Goal: Task Accomplishment & Management: Use online tool/utility

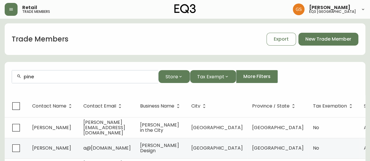
click at [5, 81] on form "pine Store Tax Exempt More Filters" at bounding box center [185, 79] width 361 height 32
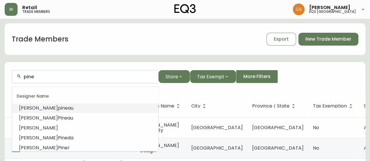
drag, startPoint x: 35, startPoint y: 74, endPoint x: 16, endPoint y: 76, distance: 19.5
click at [16, 76] on div "pine" at bounding box center [85, 76] width 146 height 13
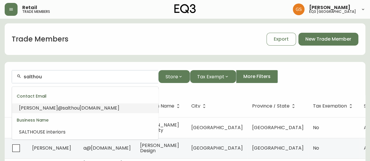
click at [80, 109] on span "[DOMAIN_NAME]" at bounding box center [100, 108] width 40 height 7
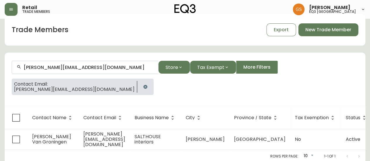
scroll to position [15, 0]
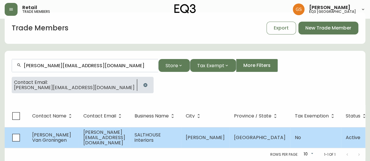
type input "[PERSON_NAME][EMAIL_ADDRESS][DOMAIN_NAME]"
click at [46, 132] on span "[PERSON_NAME] Van Groningen" at bounding box center [51, 138] width 39 height 12
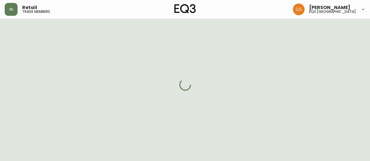
select select "ON"
select select "CA"
select select "CA_EN"
select select "Social Media"
select select "Interior Designer"
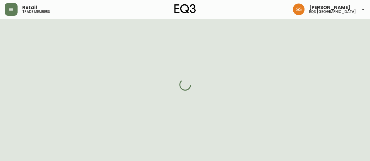
select select "cjw10z96q005b6gs00r6w7pwt"
select select "false"
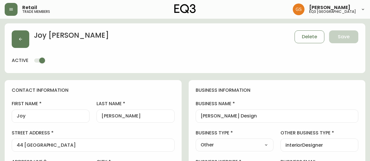
select select "ON"
select select "CA"
select select "CA_EN"
select select "Other"
select select "cjw10z96q005b6gs00r6w7pwt"
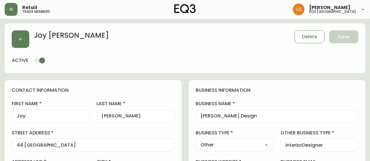
select select "false"
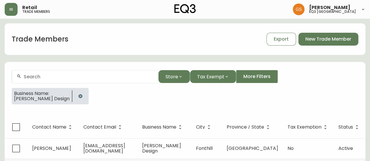
click at [78, 94] on icon "button" at bounding box center [80, 96] width 5 height 5
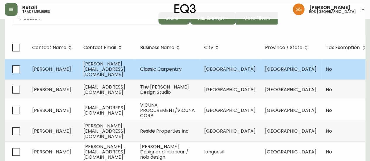
click at [114, 68] on span "[PERSON_NAME][EMAIL_ADDRESS][DOMAIN_NAME]" at bounding box center [104, 69] width 42 height 17
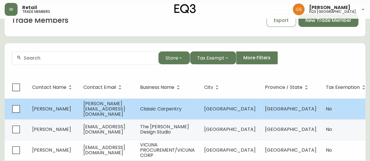
select select "ON"
select select "CA"
select select "CA_EN"
select select "Other"
select select "Contractor"
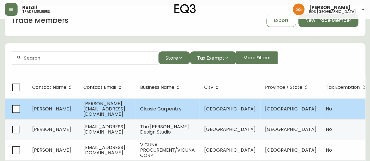
select select "false"
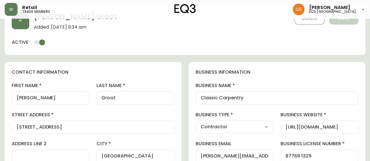
type input "EQ3 [GEOGRAPHIC_DATA]"
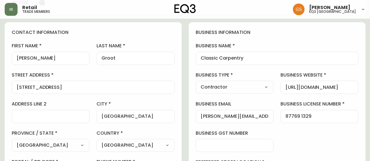
select select "cjw10z96q005b6gs00r6w7pwt"
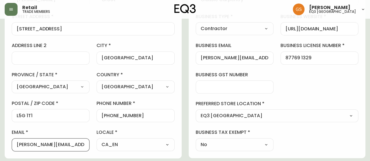
scroll to position [0, 0]
drag, startPoint x: 78, startPoint y: 144, endPoint x: 11, endPoint y: 148, distance: 67.1
click at [11, 148] on div "contact information first name [PERSON_NAME] last name [GEOGRAPHIC_DATA] addres…" at bounding box center [93, 61] width 177 height 195
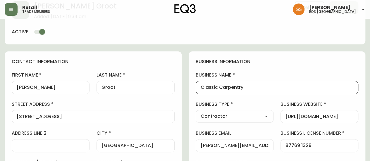
drag, startPoint x: 245, startPoint y: 86, endPoint x: 186, endPoint y: 88, distance: 58.9
click at [273, 90] on div "Classic Carpentry" at bounding box center [277, 87] width 163 height 13
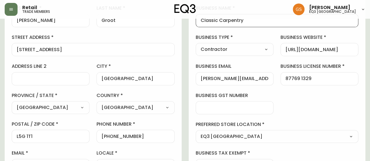
scroll to position [88, 0]
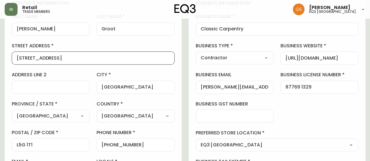
drag, startPoint x: 91, startPoint y: 58, endPoint x: 13, endPoint y: 57, distance: 78.2
click at [13, 57] on div "346 Marf Ave, Mississauga, ON" at bounding box center [93, 58] width 163 height 13
click at [88, 57] on input "346 Marf Ave, Mississauga, ON" at bounding box center [93, 58] width 153 height 6
drag, startPoint x: 90, startPoint y: 57, endPoint x: 79, endPoint y: 57, distance: 10.3
click at [79, 57] on input "346 Marf Ave, Mississauga, ON" at bounding box center [93, 58] width 153 height 6
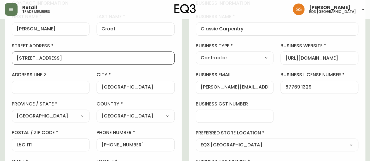
drag, startPoint x: 46, startPoint y: 57, endPoint x: 16, endPoint y: 55, distance: 30.2
click at [16, 55] on div "346 Marf Ave, Mississauga, ON" at bounding box center [93, 58] width 163 height 13
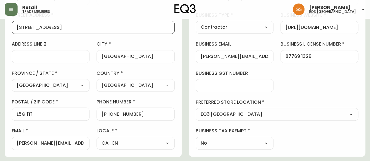
scroll to position [146, 0]
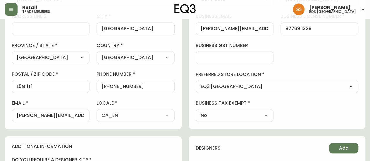
drag, startPoint x: 85, startPoint y: 114, endPoint x: 13, endPoint y: 116, distance: 72.0
click at [13, 116] on div "paul@classiccarpentry.ca" at bounding box center [51, 115] width 78 height 13
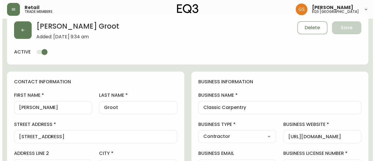
scroll to position [0, 0]
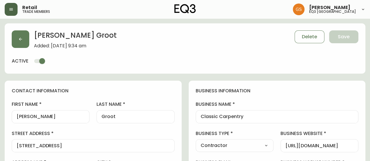
click at [10, 10] on icon "button" at bounding box center [11, 9] width 5 height 5
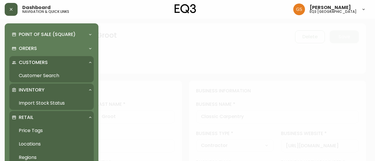
click at [54, 62] on div "Customers" at bounding box center [49, 62] width 74 height 6
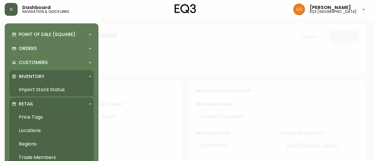
click at [52, 89] on link "Import Stock Status" at bounding box center [51, 89] width 84 height 13
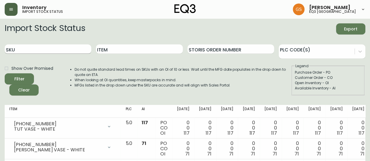
click at [55, 49] on input "SKU" at bounding box center [48, 49] width 87 height 9
paste input "7020-060-0-B"
type input "7020-060-0-B"
click at [5, 73] on button "Filter" at bounding box center [19, 78] width 29 height 11
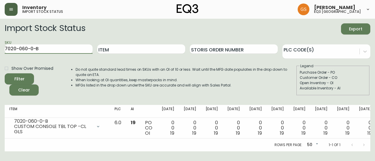
drag, startPoint x: 44, startPoint y: 49, endPoint x: 3, endPoint y: 52, distance: 41.1
click at [3, 52] on main "Import Stock Status Export SKU 7020-060-0-B Item Storis Order Number PLC Code(s…" at bounding box center [187, 85] width 375 height 133
paste input "7020-060-4-A"
type input "7020-060-4-A"
click at [54, 50] on input "7020-060-4-A" at bounding box center [49, 49] width 88 height 9
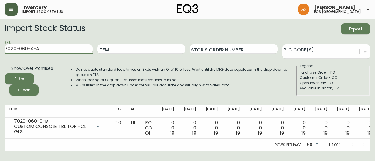
click at [5, 73] on button "Filter" at bounding box center [19, 78] width 29 height 11
